Goal: Task Accomplishment & Management: Manage account settings

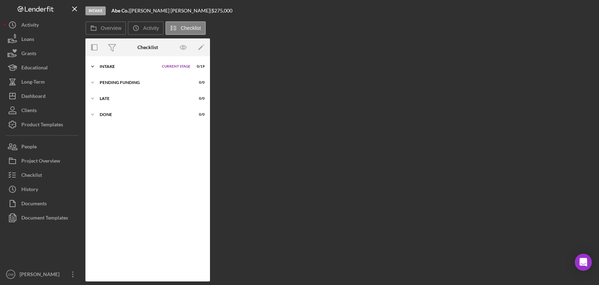
click at [127, 68] on div "Intake" at bounding box center [129, 66] width 59 height 4
click at [135, 68] on div "Intake" at bounding box center [129, 66] width 59 height 4
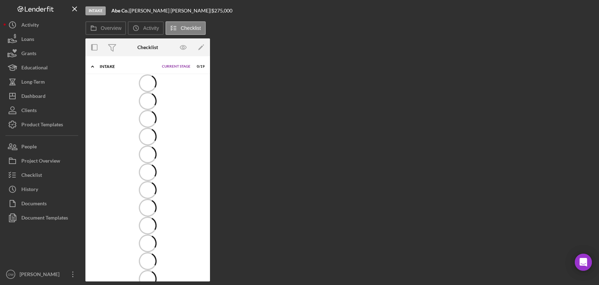
click at [177, 65] on span "Current Stage" at bounding box center [176, 66] width 28 height 4
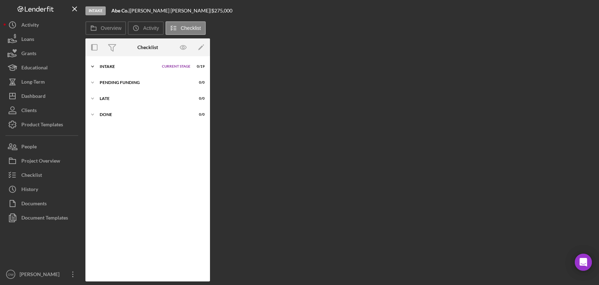
click at [180, 66] on span "Current Stage" at bounding box center [176, 66] width 28 height 4
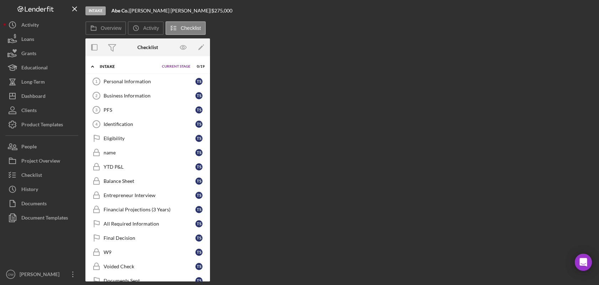
click at [129, 71] on div "Icon/Expander Intake Current Stage 0 / 19 Set Stage" at bounding box center [147, 66] width 125 height 15
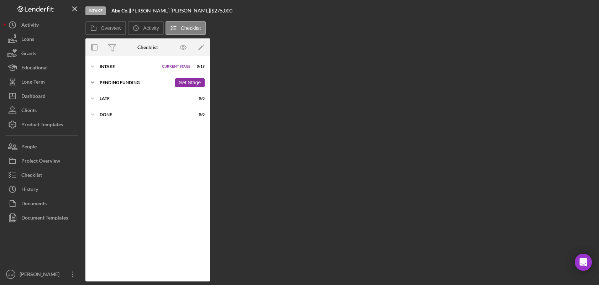
click at [188, 82] on button "Set Stage" at bounding box center [190, 82] width 30 height 9
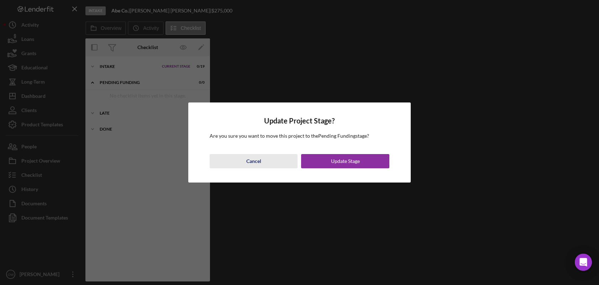
click at [257, 163] on div "Cancel" at bounding box center [253, 161] width 15 height 14
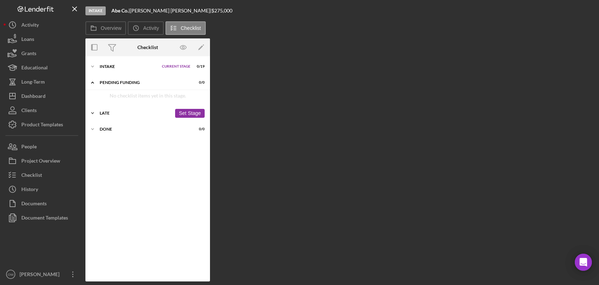
click at [147, 112] on div "Late" at bounding box center [136, 113] width 72 height 4
click at [125, 82] on div "Pending Funding" at bounding box center [136, 82] width 72 height 4
click at [119, 97] on div "Late" at bounding box center [136, 98] width 72 height 4
click at [116, 67] on div "Intake" at bounding box center [129, 66] width 59 height 4
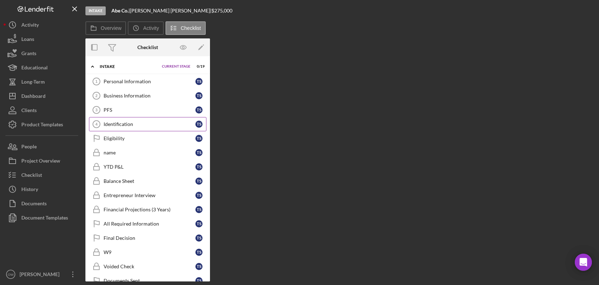
click at [133, 126] on div "Identification" at bounding box center [150, 124] width 92 height 6
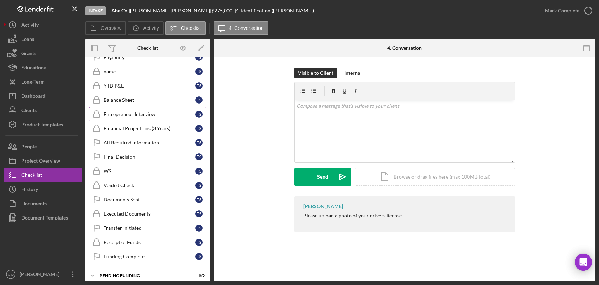
scroll to position [99, 0]
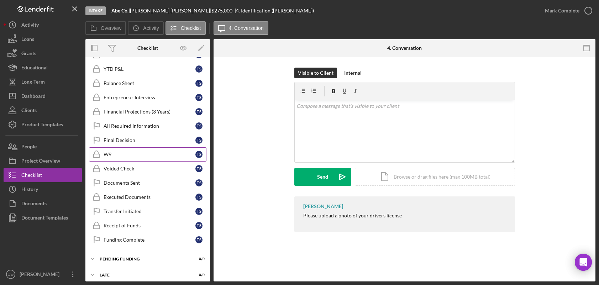
click at [135, 159] on link "W9 W9 T S" at bounding box center [147, 154] width 117 height 14
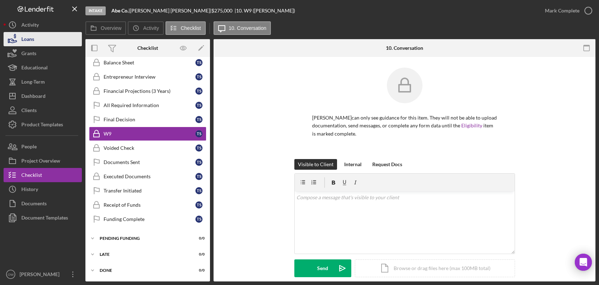
click at [31, 44] on div "Loans" at bounding box center [27, 40] width 13 height 16
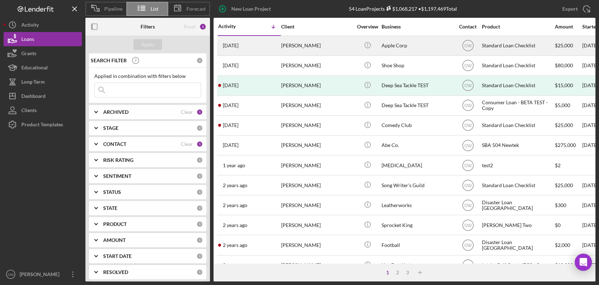
click at [245, 52] on div "3 weeks ago Julie Cranston" at bounding box center [249, 45] width 62 height 19
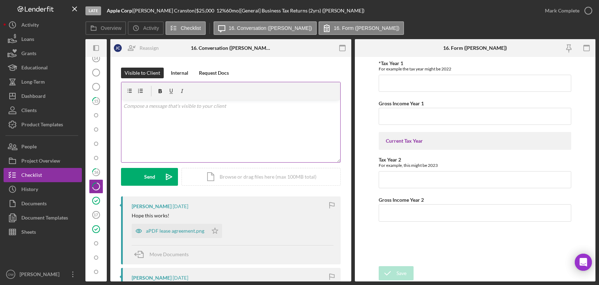
scroll to position [297, 0]
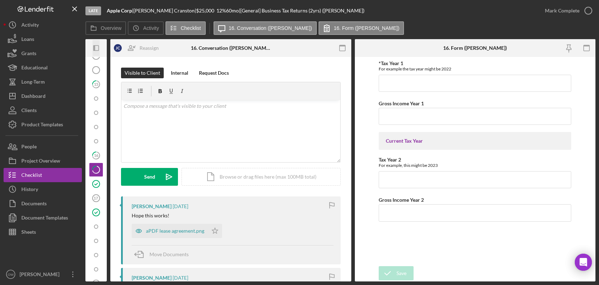
click at [96, 49] on icon "Icon/Panel Side Expand" at bounding box center [96, 48] width 16 height 16
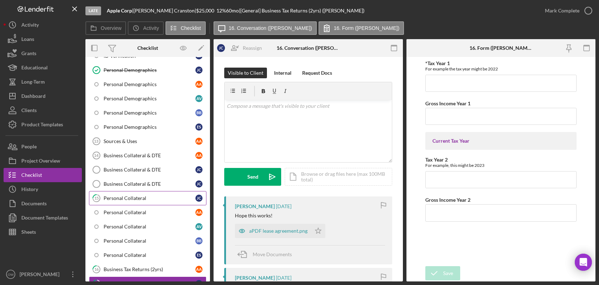
scroll to position [108, 0]
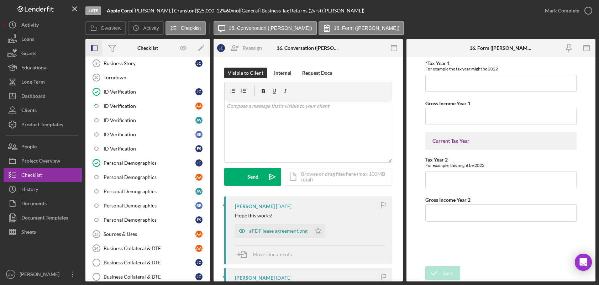
click at [96, 49] on icon "button" at bounding box center [95, 48] width 16 height 16
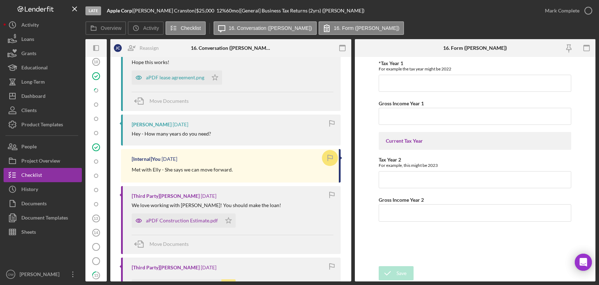
scroll to position [96, 0]
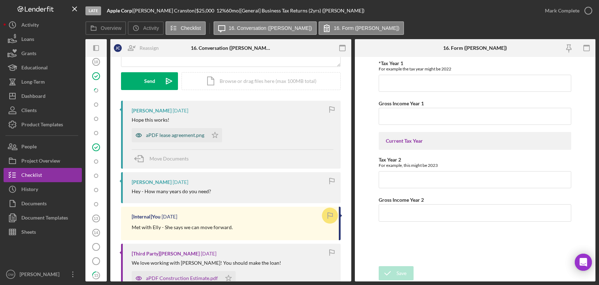
click at [164, 130] on div "aPDF lease agreement.png" at bounding box center [170, 135] width 76 height 14
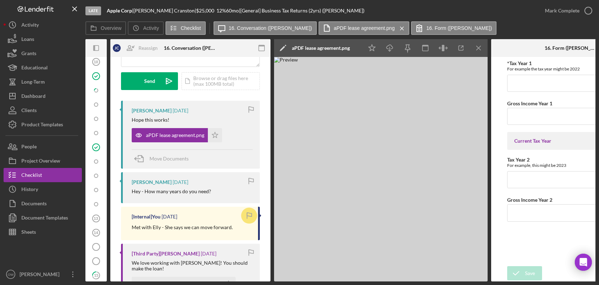
scroll to position [0, 56]
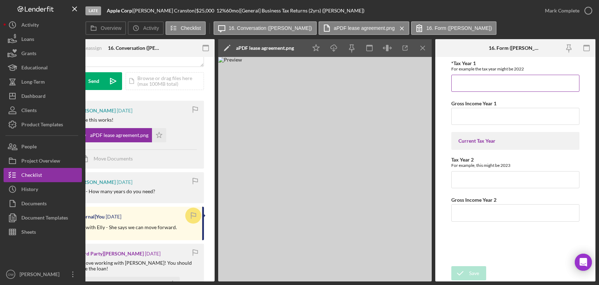
click at [495, 81] on input "*Tax Year 1" at bounding box center [515, 83] width 128 height 17
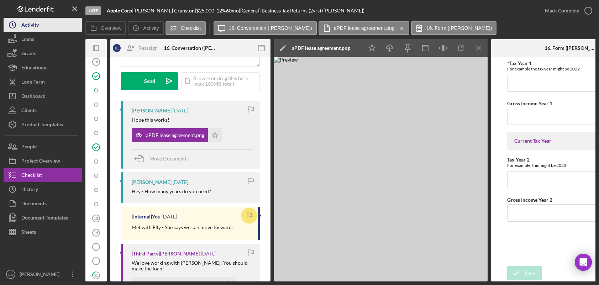
click at [46, 29] on button "Icon/History Activity" at bounding box center [43, 25] width 78 height 14
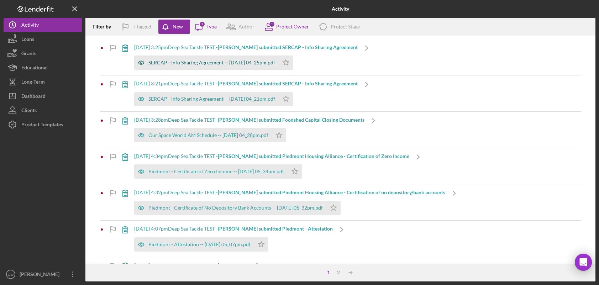
click at [251, 64] on div "SERCAP - Info Sharing Agreement -- 2025-05-12 04_25pm.pdf" at bounding box center [211, 63] width 127 height 6
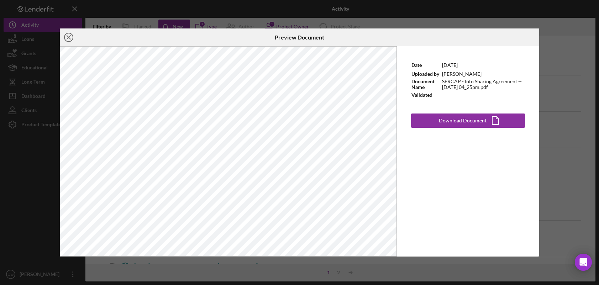
click at [71, 38] on icon "Icon/Close" at bounding box center [69, 37] width 18 height 18
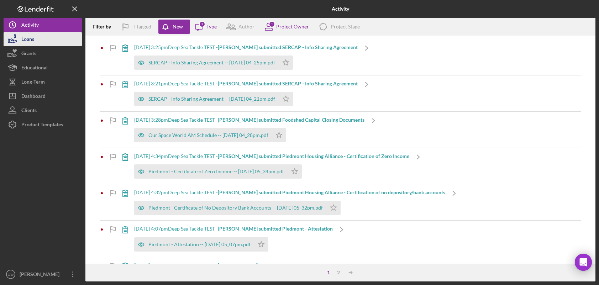
click at [52, 42] on button "Loans" at bounding box center [43, 39] width 78 height 14
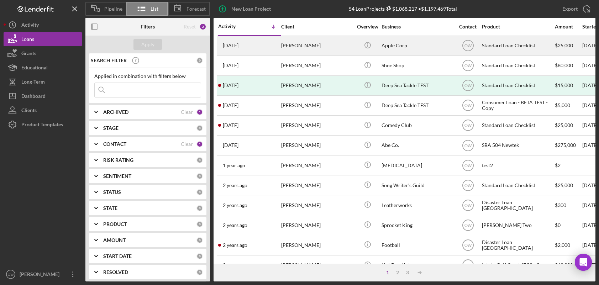
click at [325, 47] on div "Julie Cranston" at bounding box center [316, 45] width 71 height 19
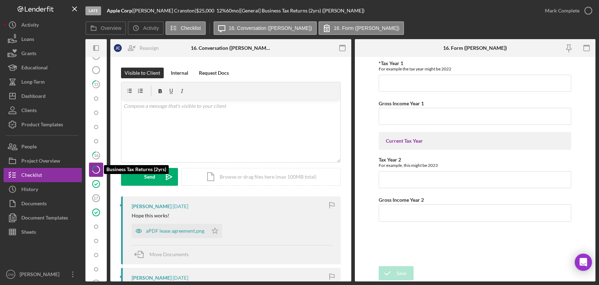
scroll to position [297, 0]
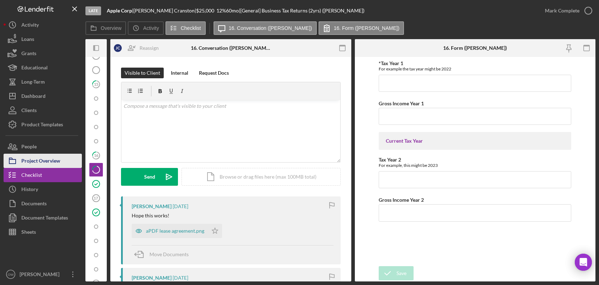
click at [40, 159] on div "Project Overview" at bounding box center [40, 162] width 39 height 16
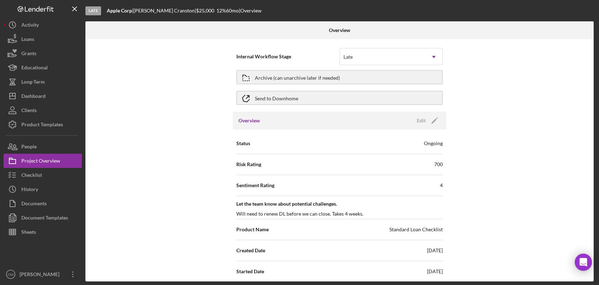
click at [569, 34] on div at bounding box center [508, 30] width 169 height 18
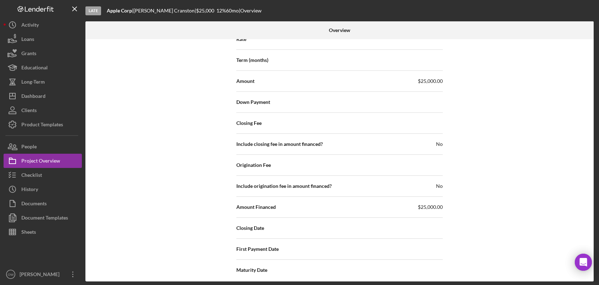
scroll to position [1118, 0]
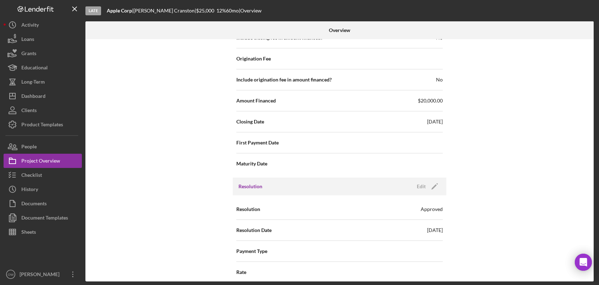
click at [426, 178] on div "Resolution Edit Icon/Edit" at bounding box center [340, 187] width 214 height 18
click at [426, 189] on icon "Icon/Edit" at bounding box center [435, 187] width 18 height 18
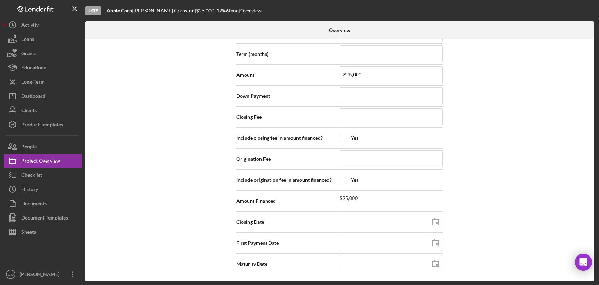
click at [526, 135] on div "Internal Workflow Stage Late Icon/Dropdown Arrow Archive (can unarchive later i…" at bounding box center [339, 160] width 508 height 242
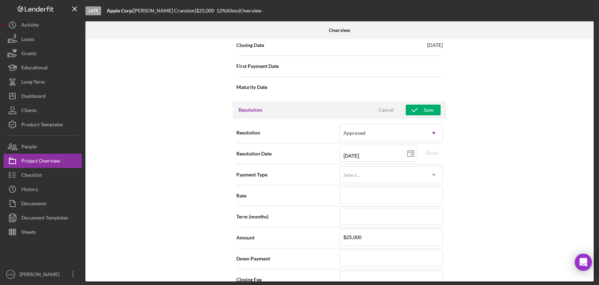
scroll to position [954, 0]
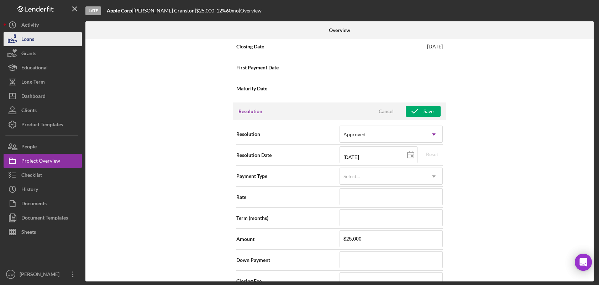
click at [41, 41] on button "Loans" at bounding box center [43, 39] width 78 height 14
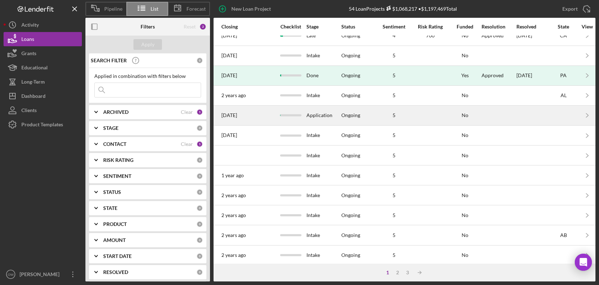
scroll to position [14, 394]
